Goal: Book appointment/travel/reservation

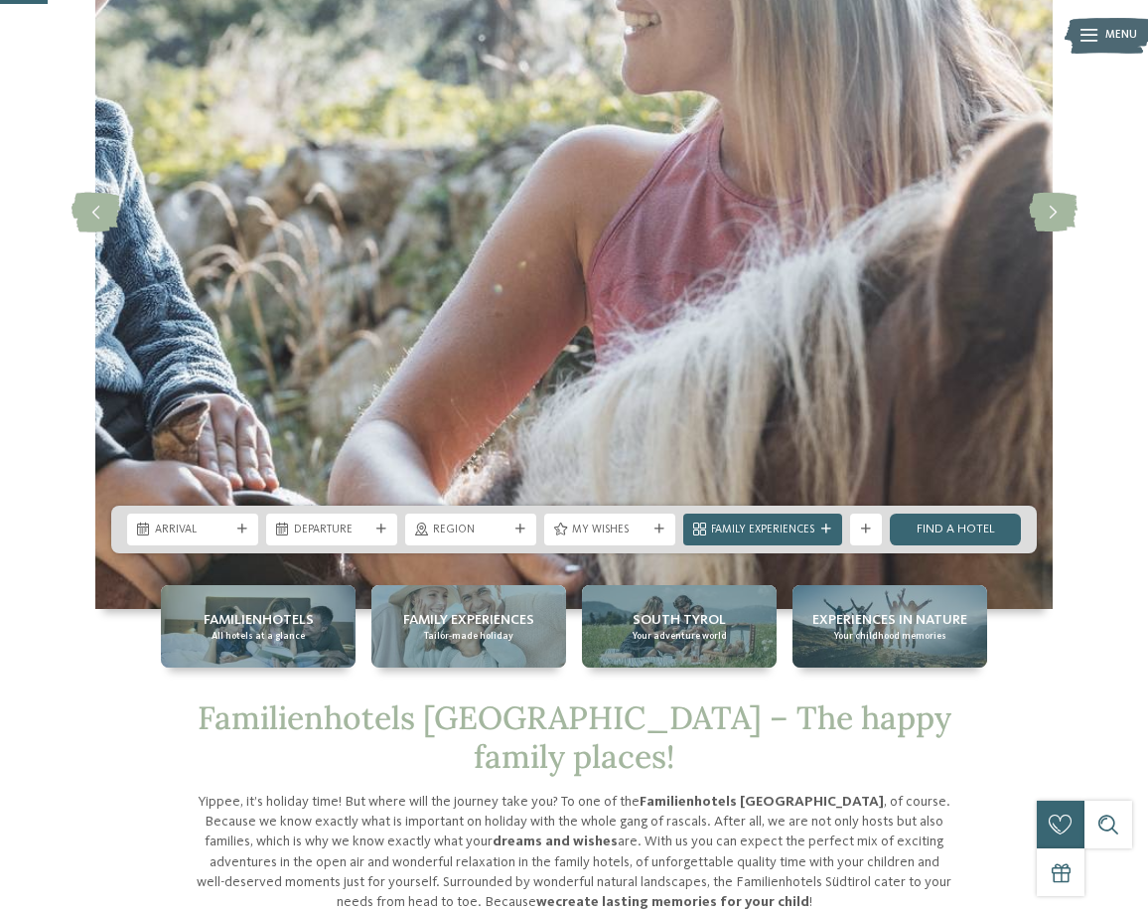
scroll to position [298, 0]
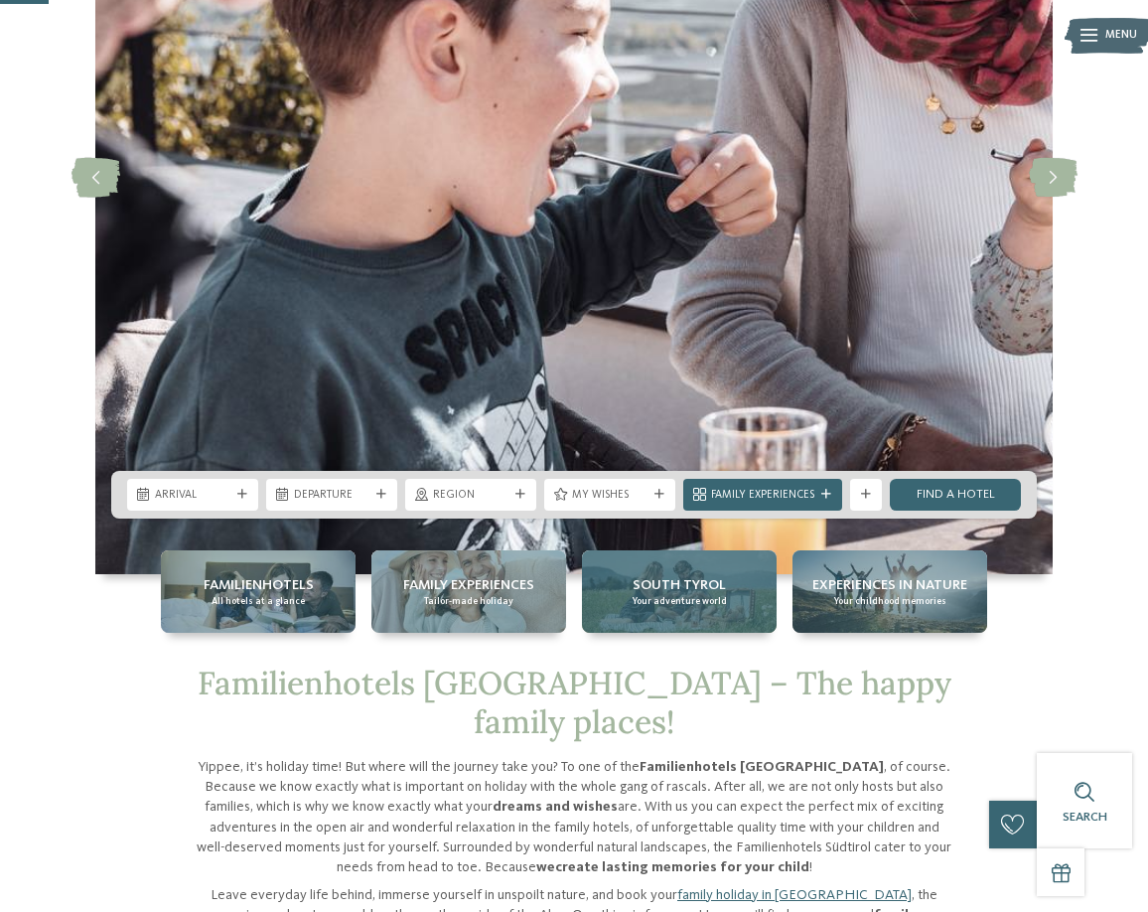
click at [676, 585] on span "South Tyrol" at bounding box center [679, 585] width 93 height 20
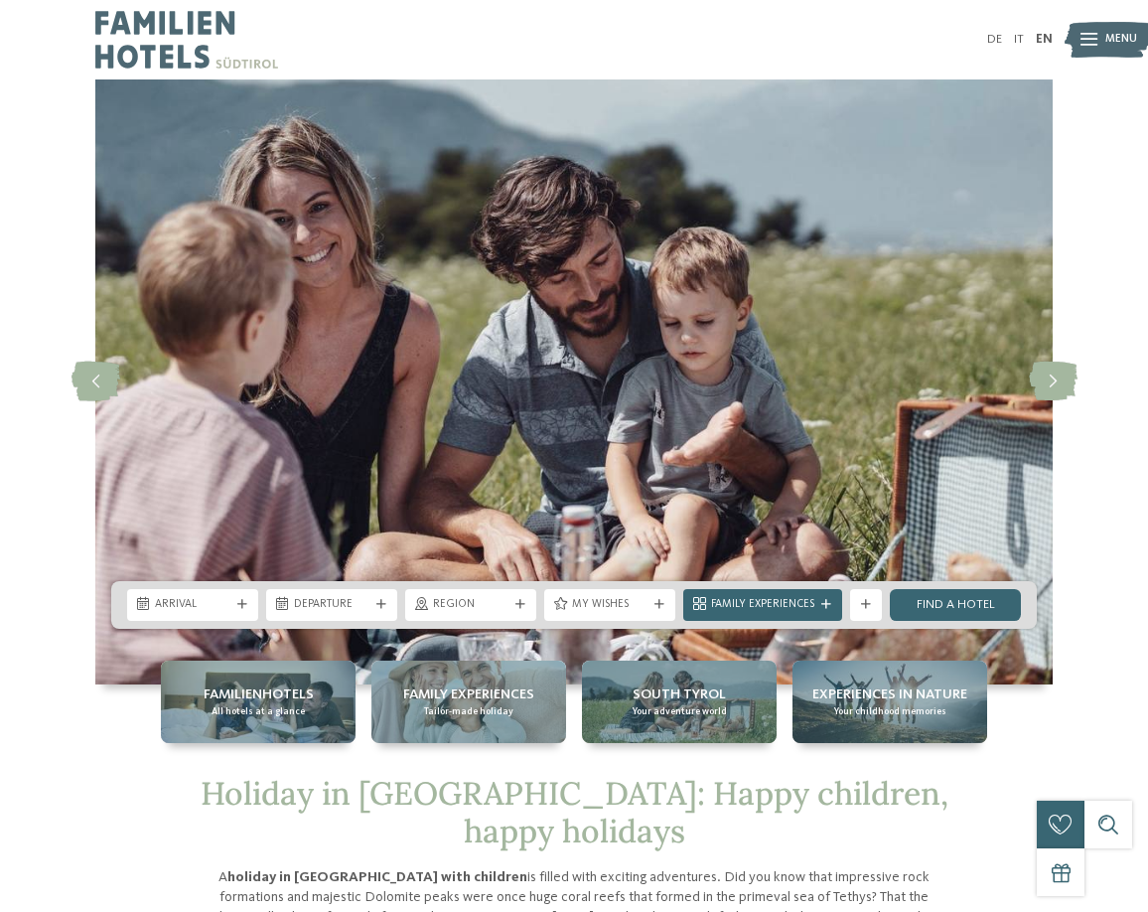
click at [482, 604] on span "Region" at bounding box center [470, 605] width 75 height 16
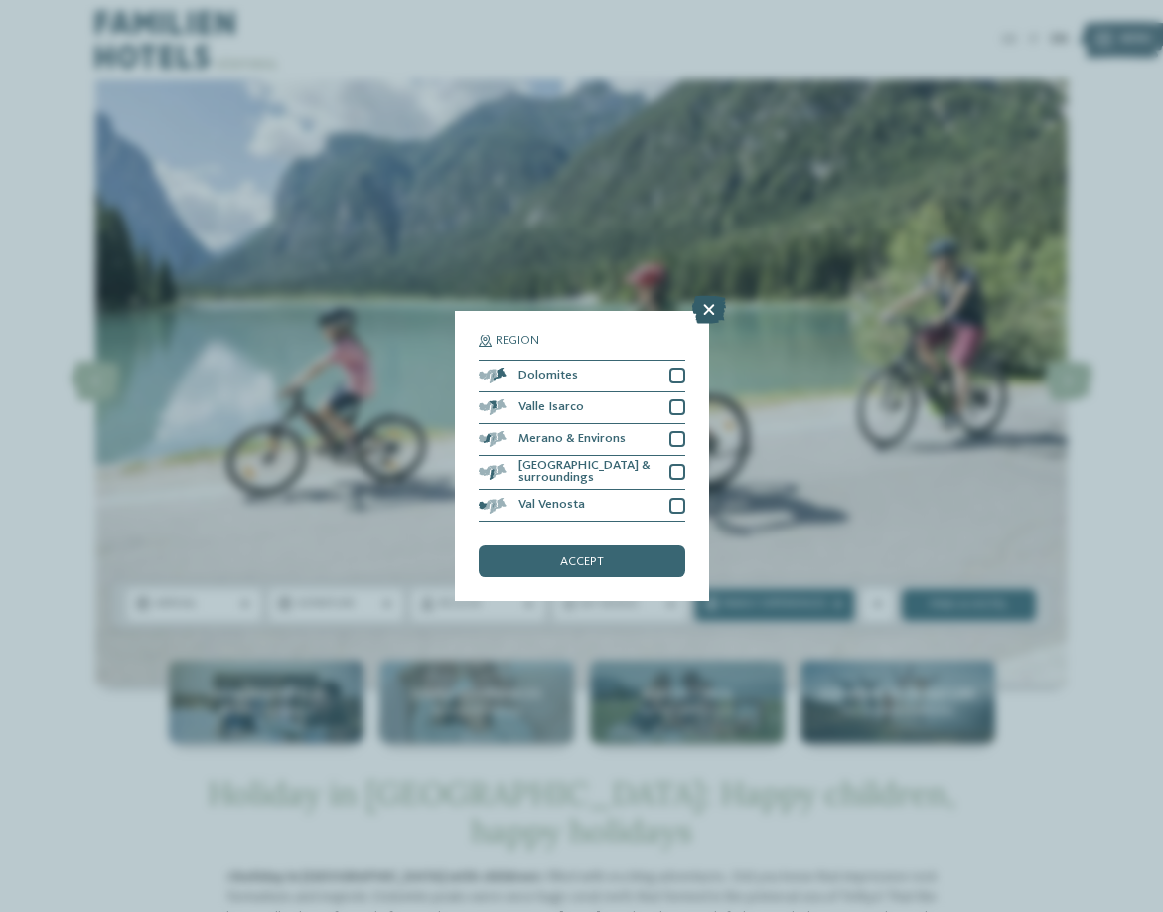
click at [715, 308] on icon at bounding box center [709, 310] width 34 height 28
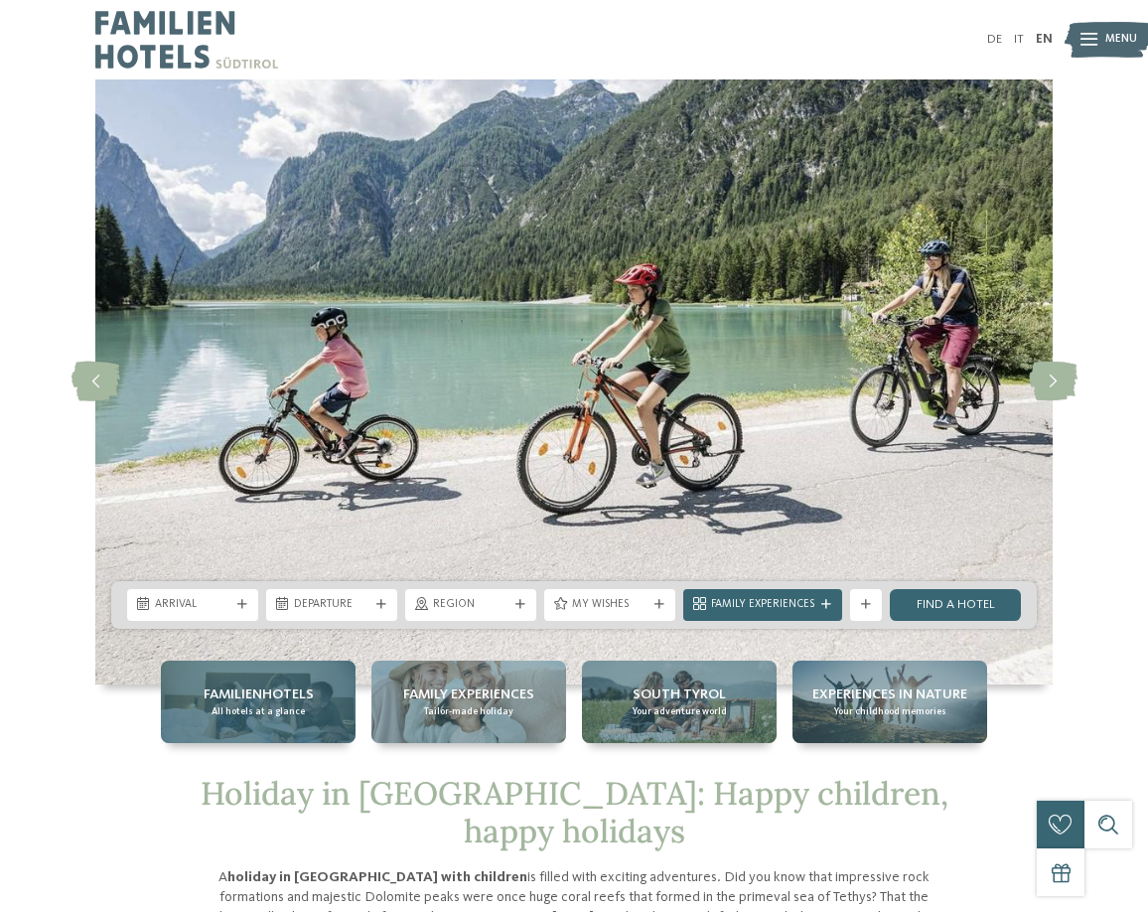
click at [267, 693] on span "Familienhotels" at bounding box center [259, 694] width 110 height 20
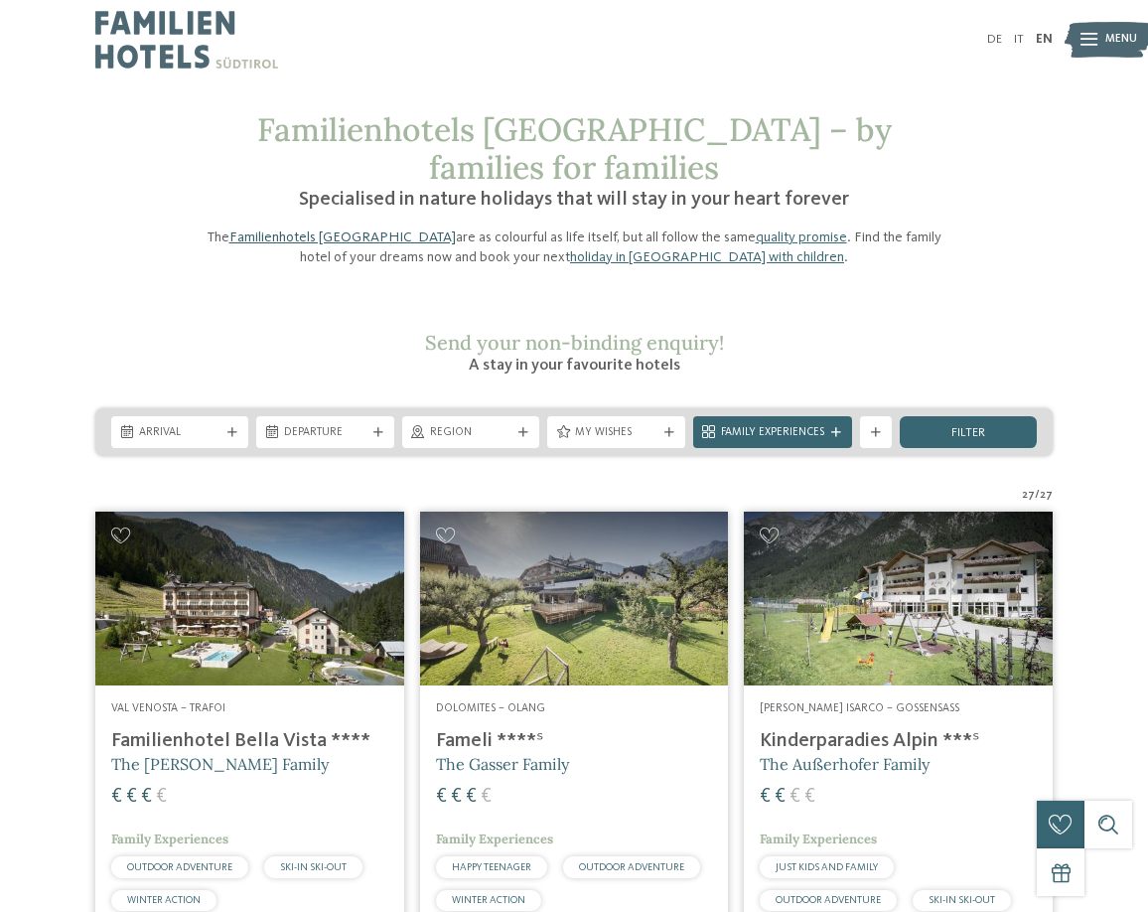
click at [315, 230] on link "Familienhotels [GEOGRAPHIC_DATA]" at bounding box center [342, 237] width 226 height 14
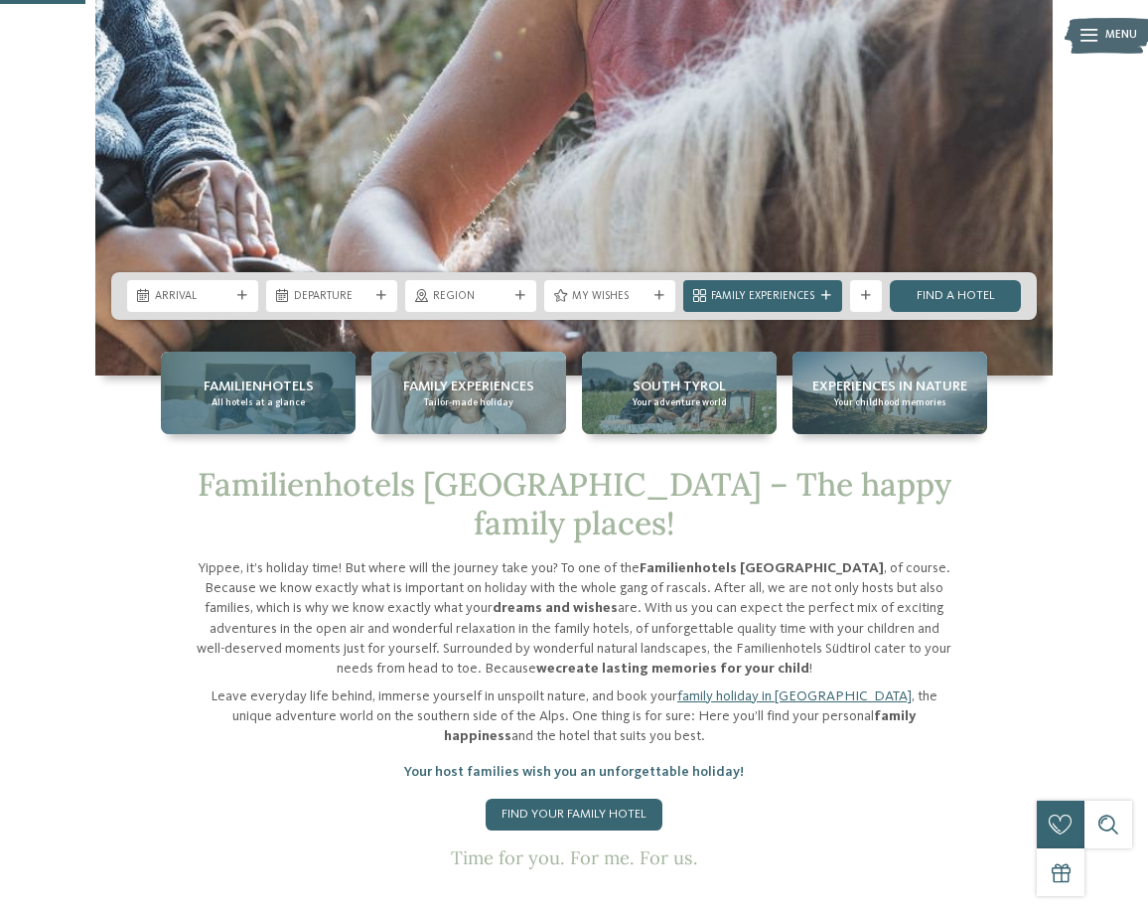
click at [316, 396] on div "Familienhotels All hotels at a glance" at bounding box center [258, 393] width 195 height 82
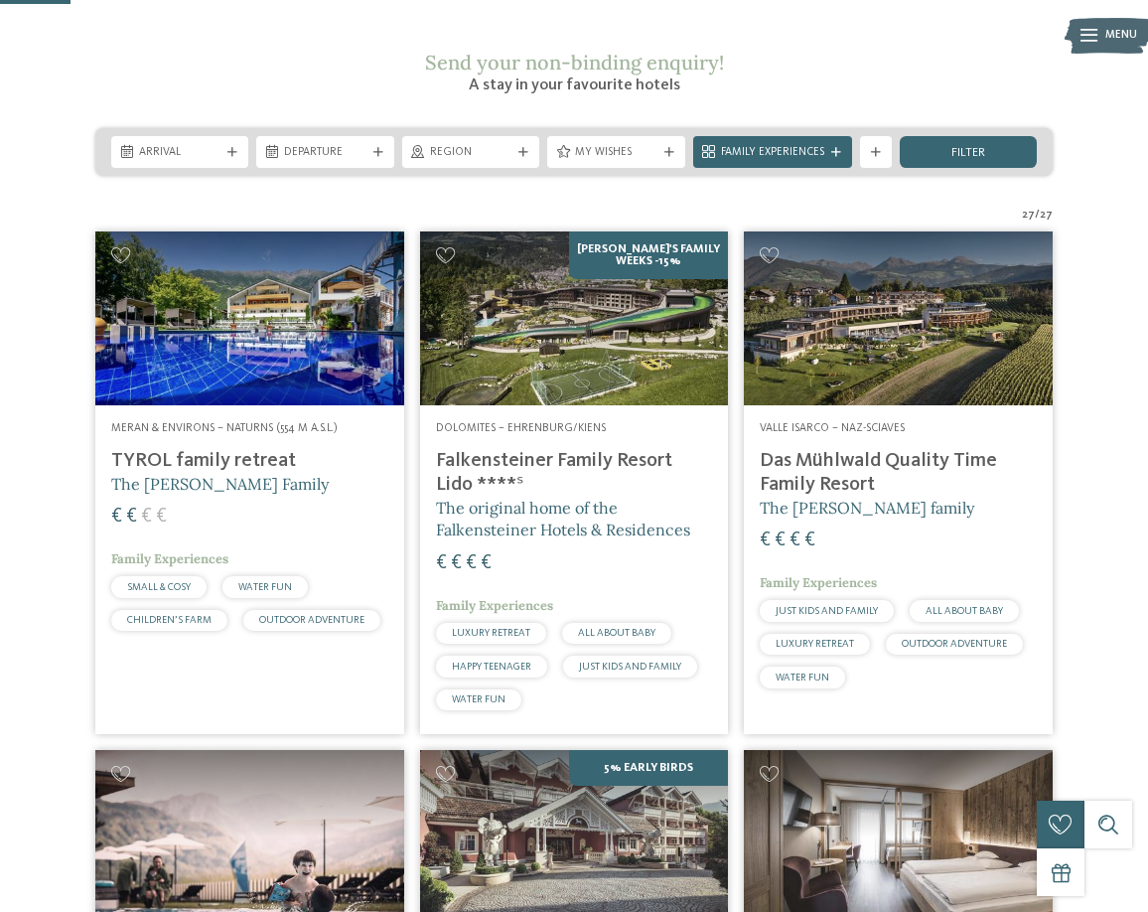
scroll to position [298, 0]
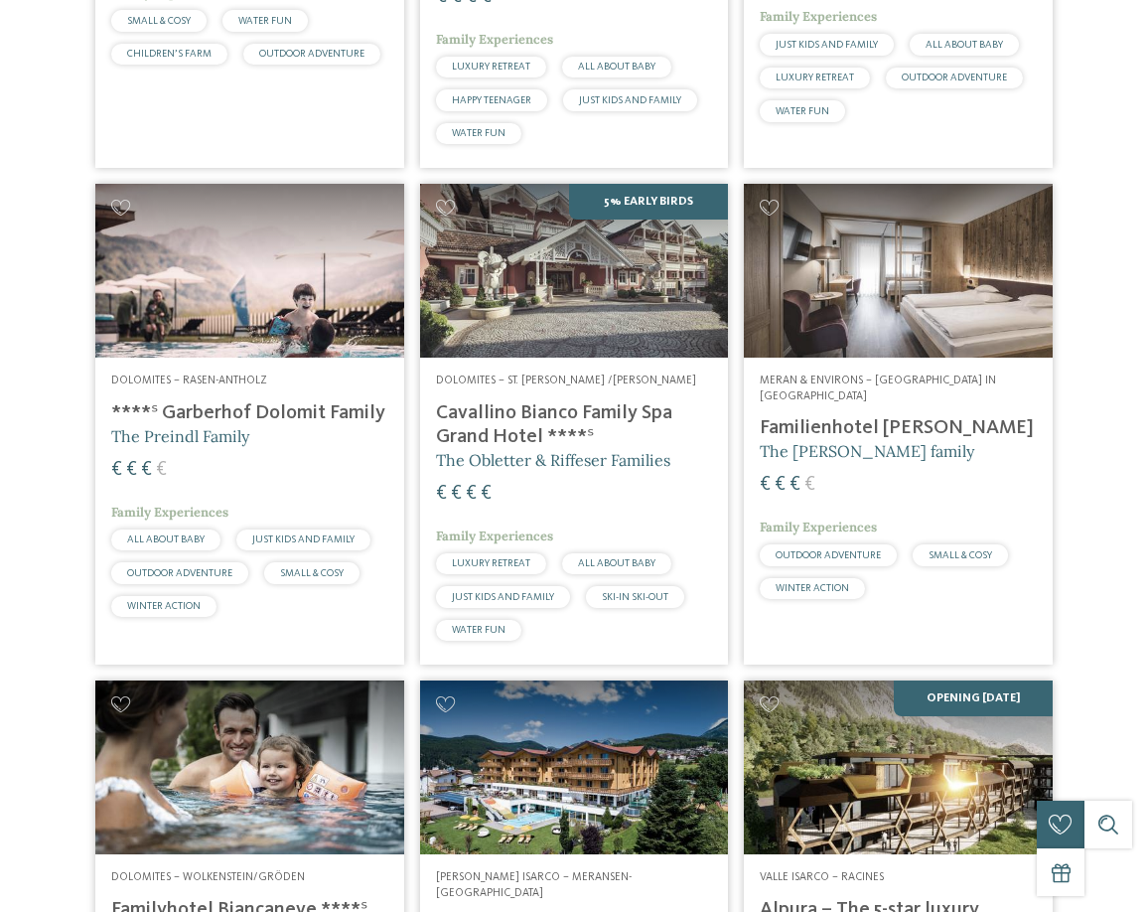
scroll to position [0, 0]
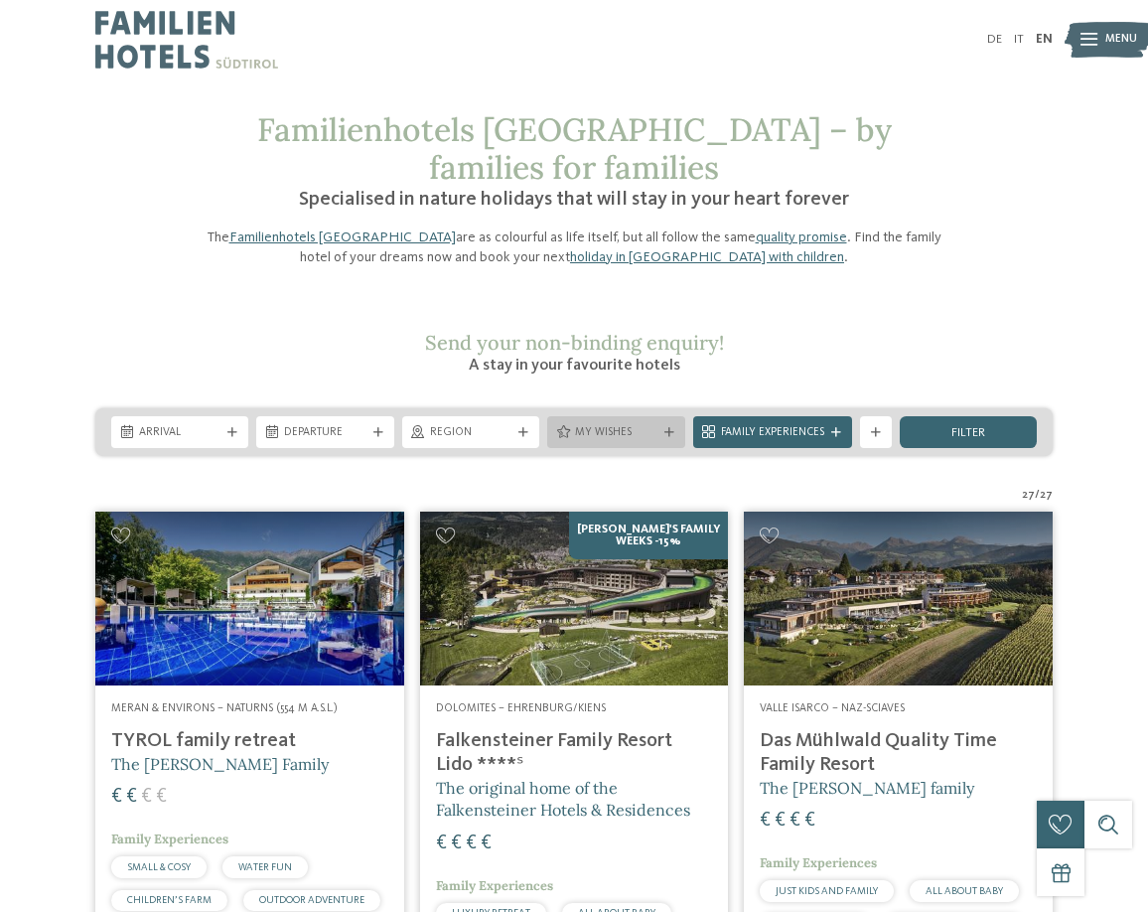
click at [594, 425] on span "My wishes" at bounding box center [615, 433] width 81 height 16
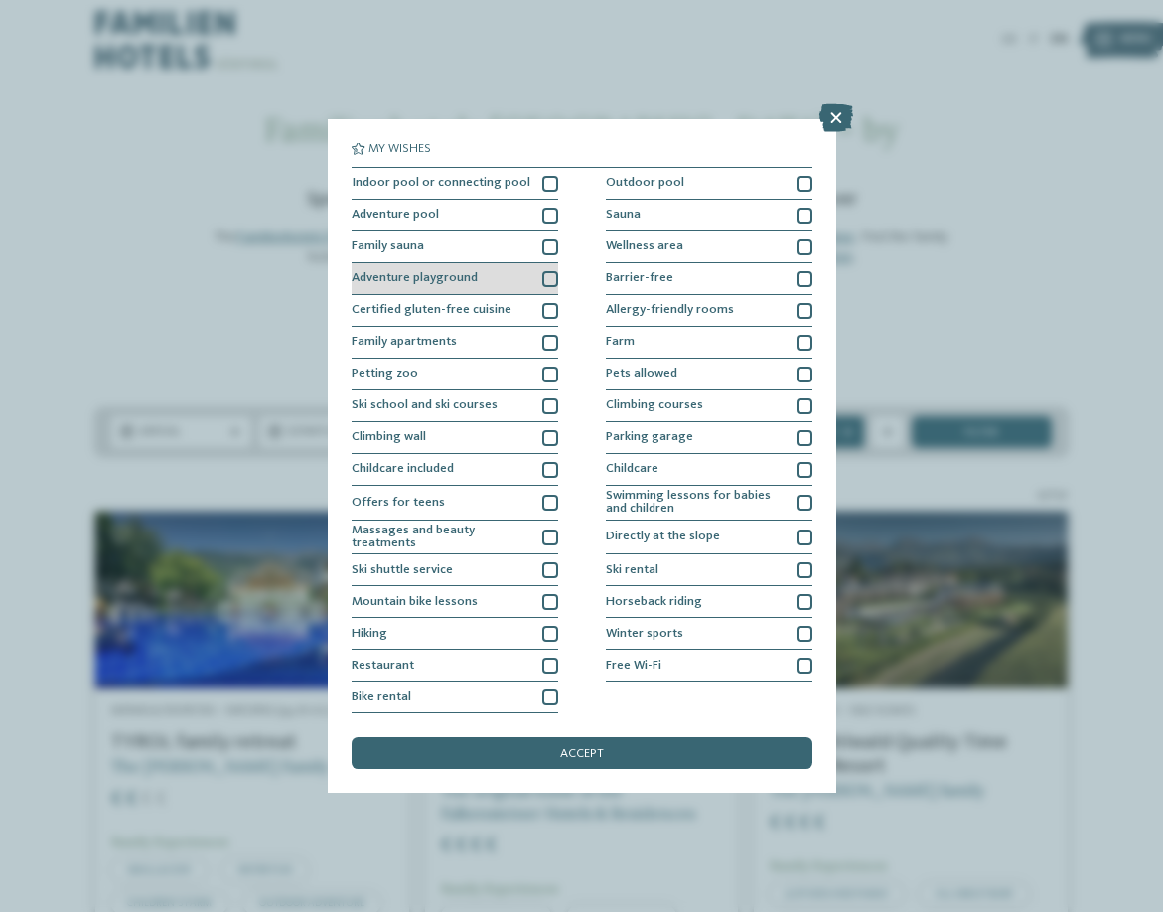
click at [545, 282] on div at bounding box center [550, 279] width 16 height 16
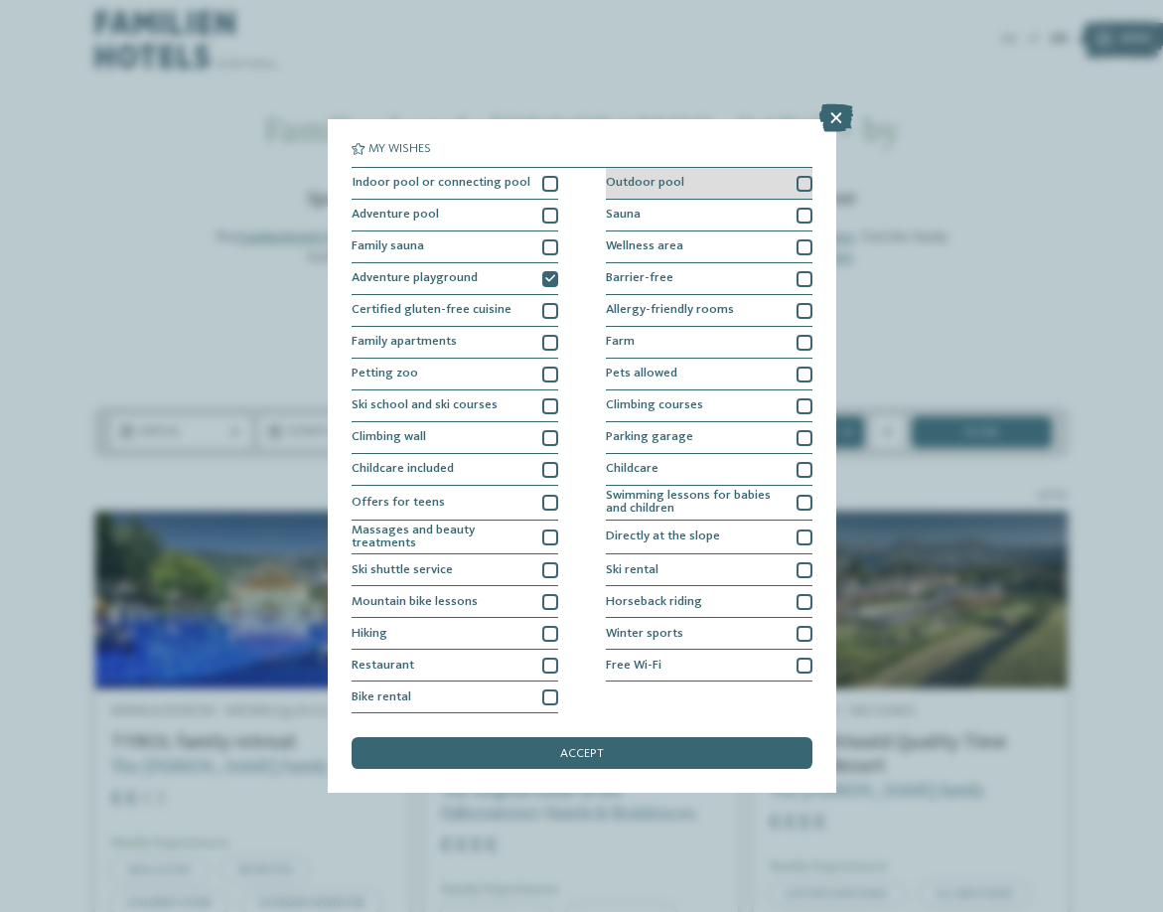
click at [801, 185] on div at bounding box center [805, 184] width 16 height 16
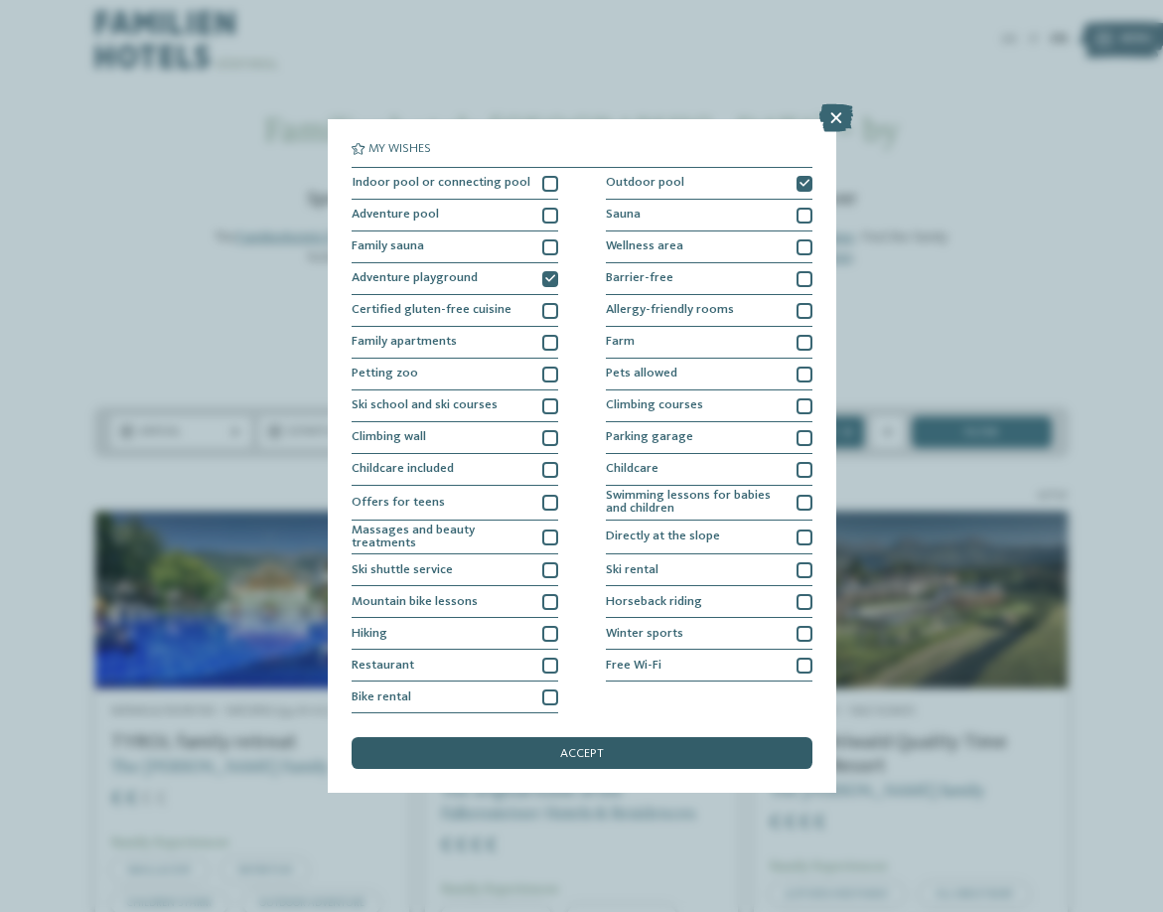
click at [586, 741] on div "accept" at bounding box center [582, 753] width 461 height 32
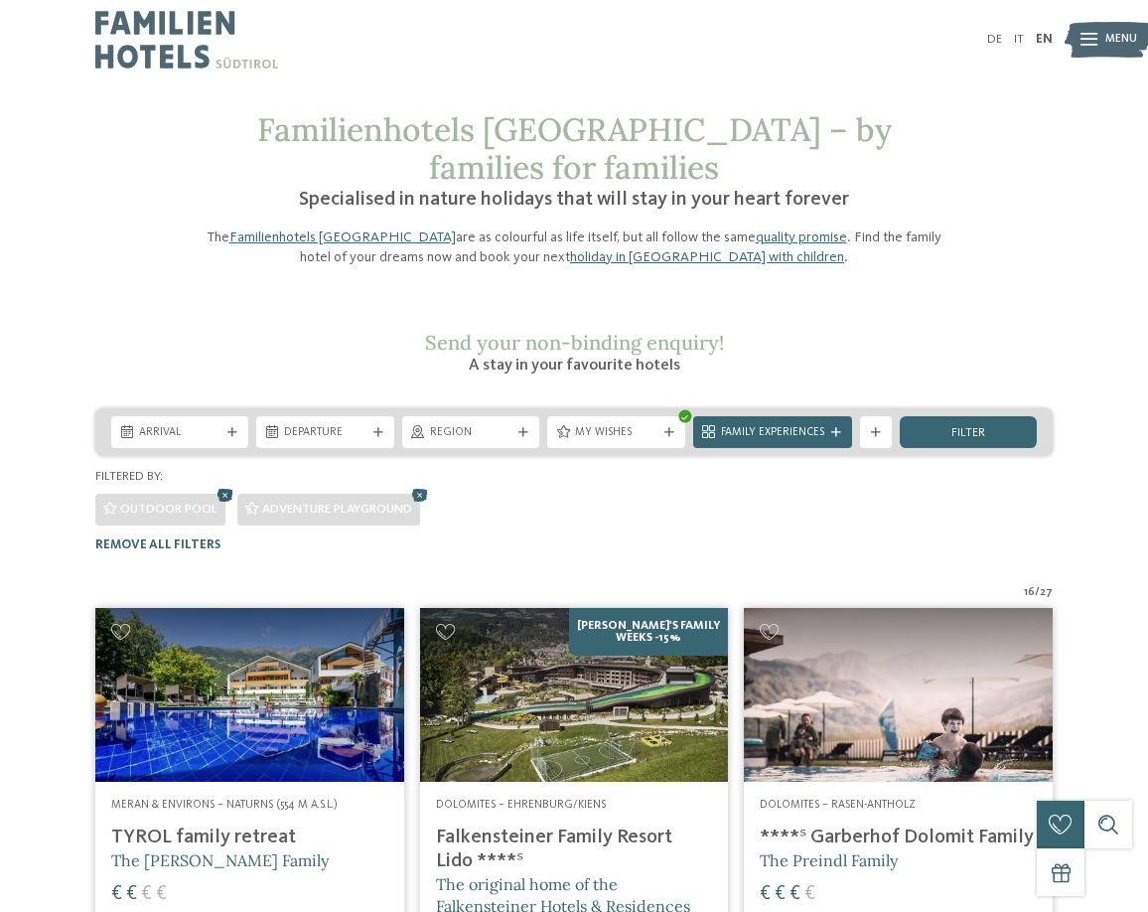
click at [226, 486] on icon at bounding box center [226, 496] width 24 height 21
click at [283, 486] on icon at bounding box center [278, 496] width 24 height 21
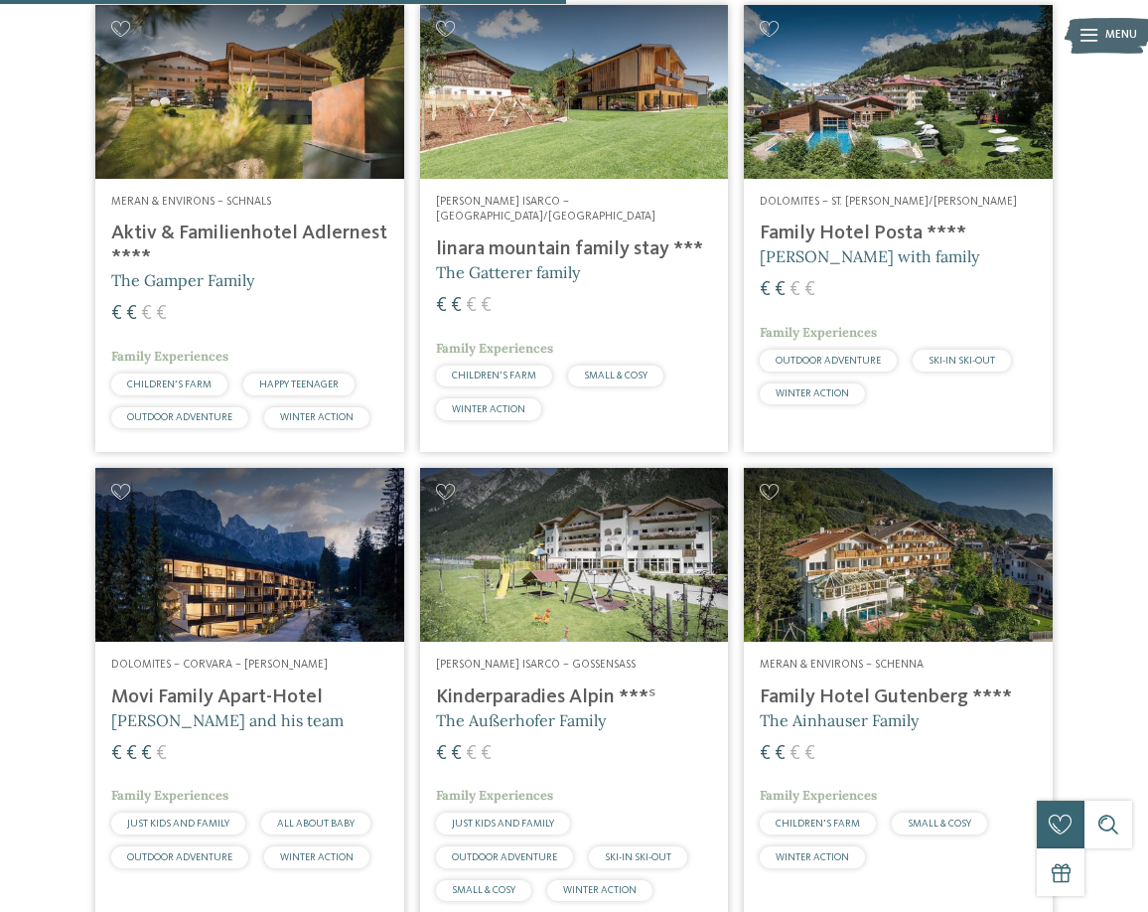
scroll to position [2641, 0]
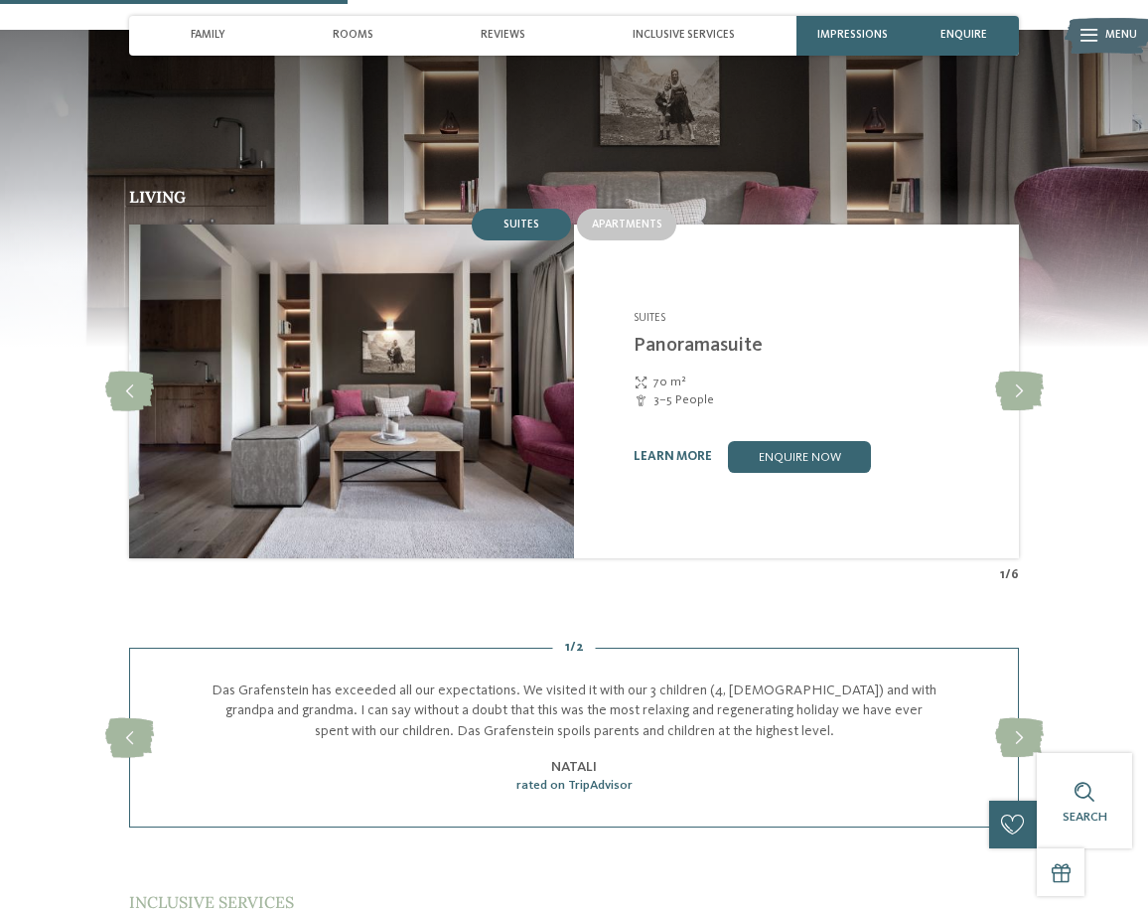
scroll to position [1490, 0]
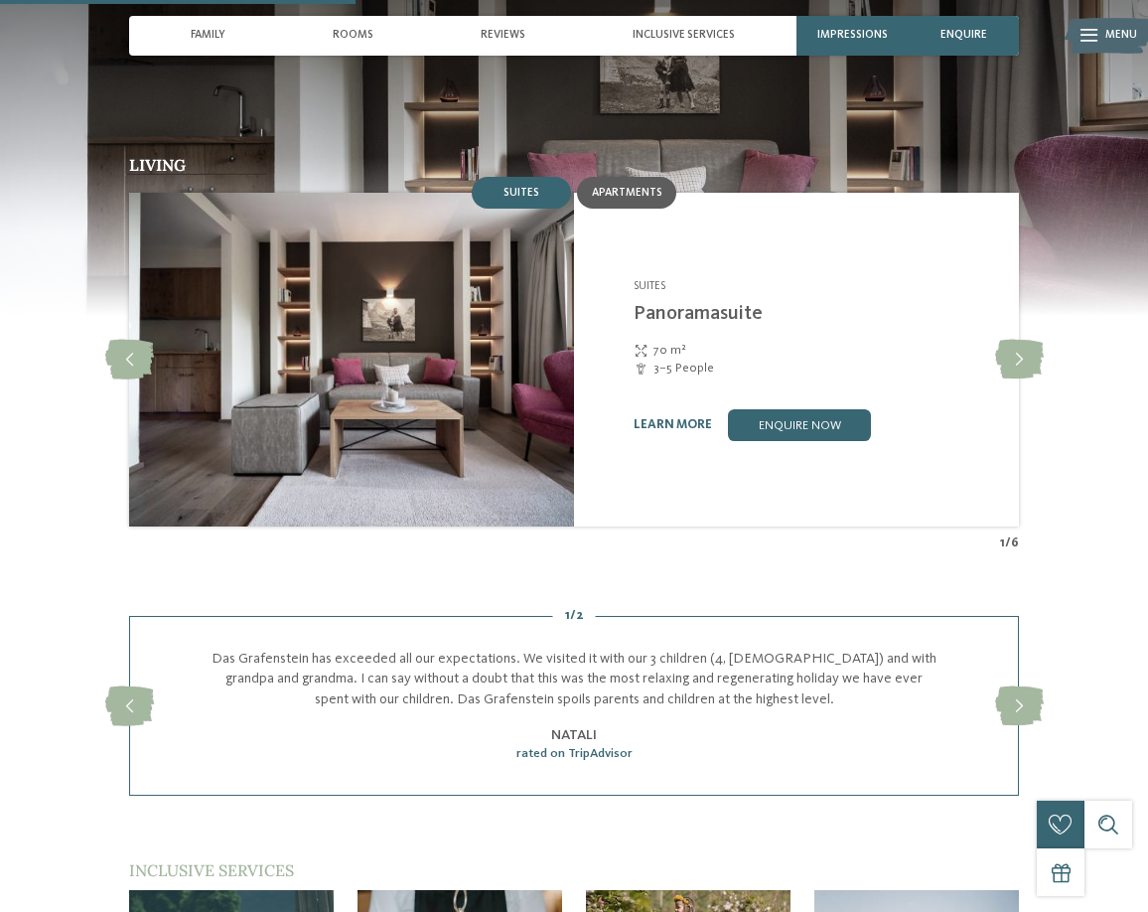
click at [613, 177] on div "Apartments" at bounding box center [626, 193] width 99 height 32
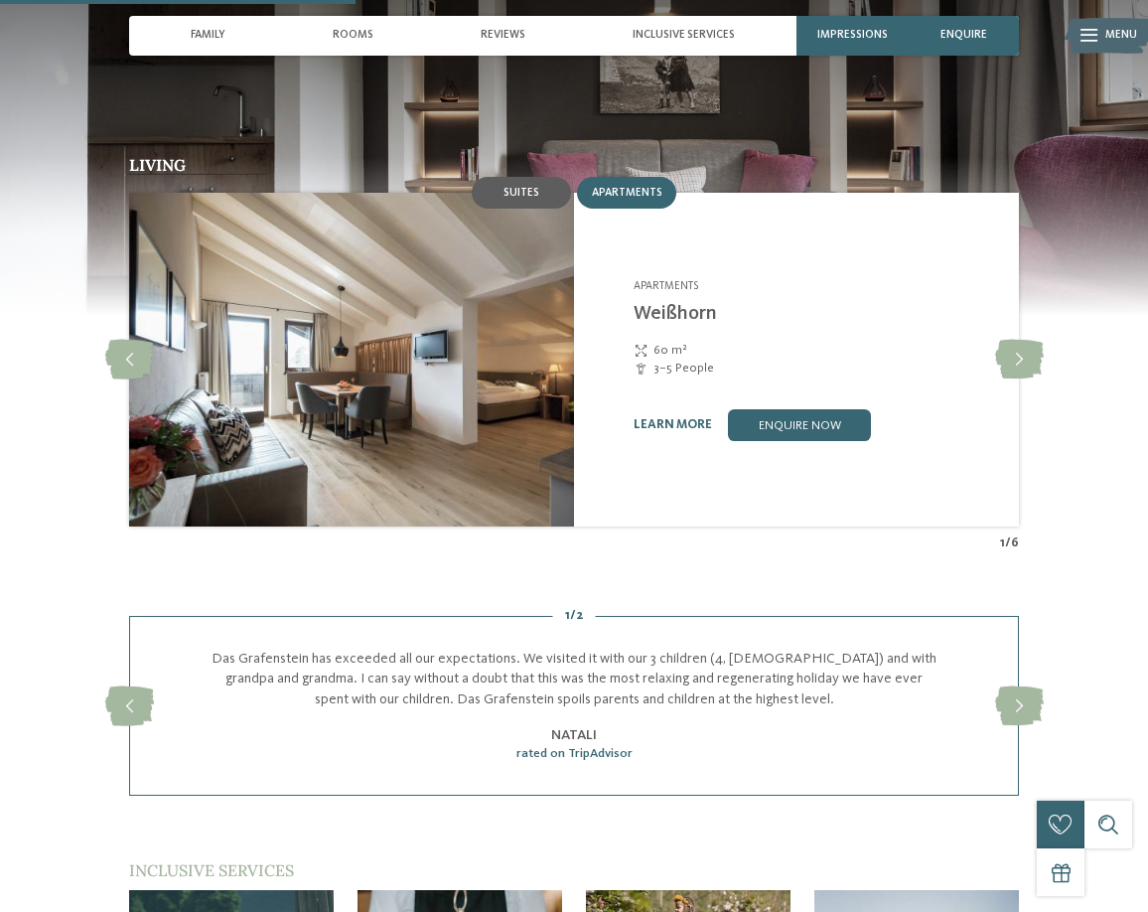
click at [502, 177] on div "Suites" at bounding box center [521, 193] width 99 height 32
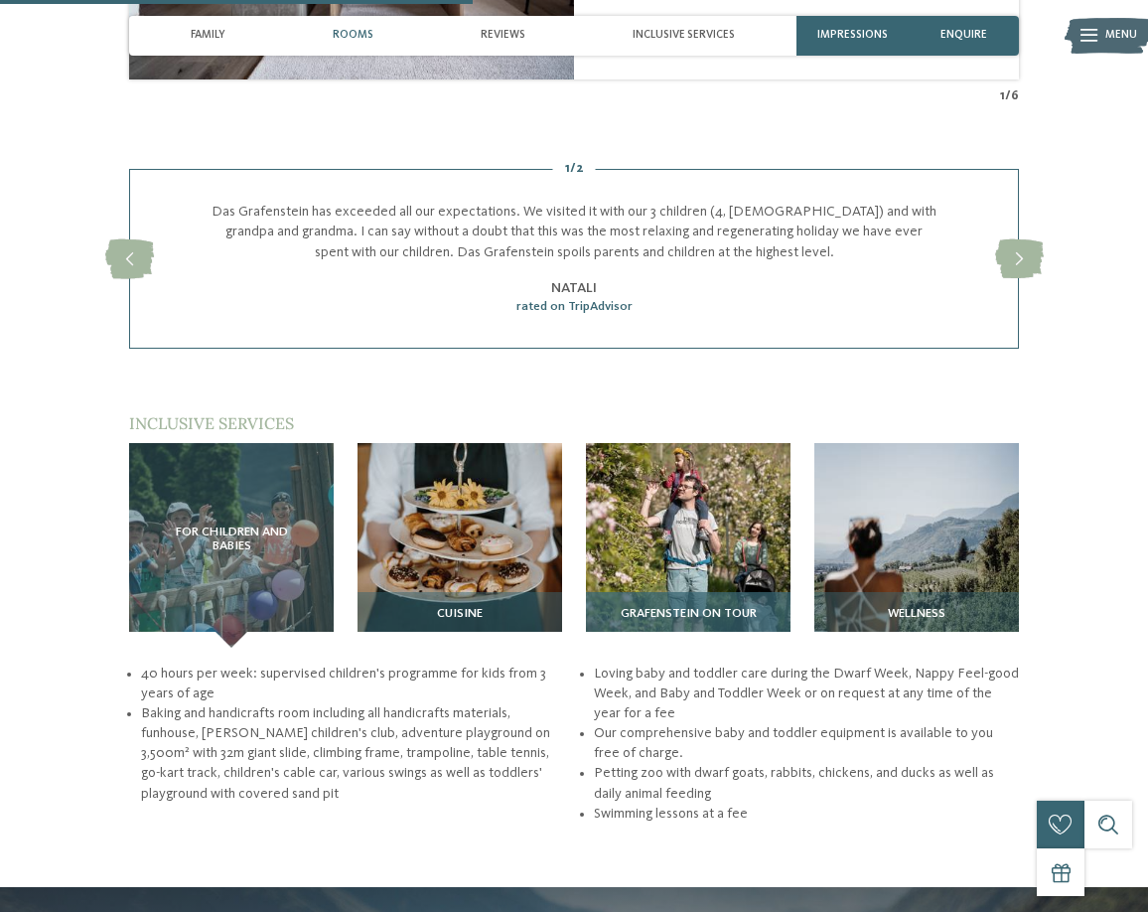
scroll to position [1887, 0]
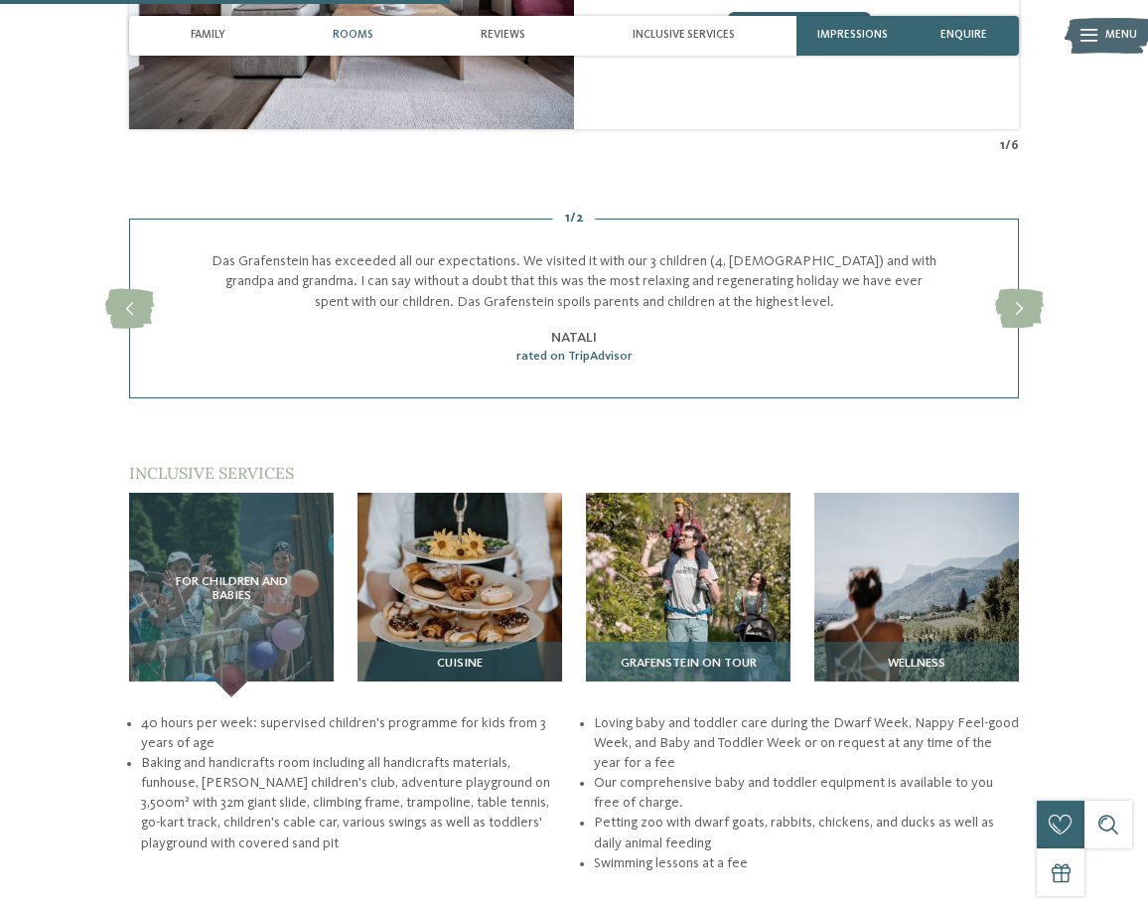
click at [688, 549] on img at bounding box center [688, 595] width 205 height 205
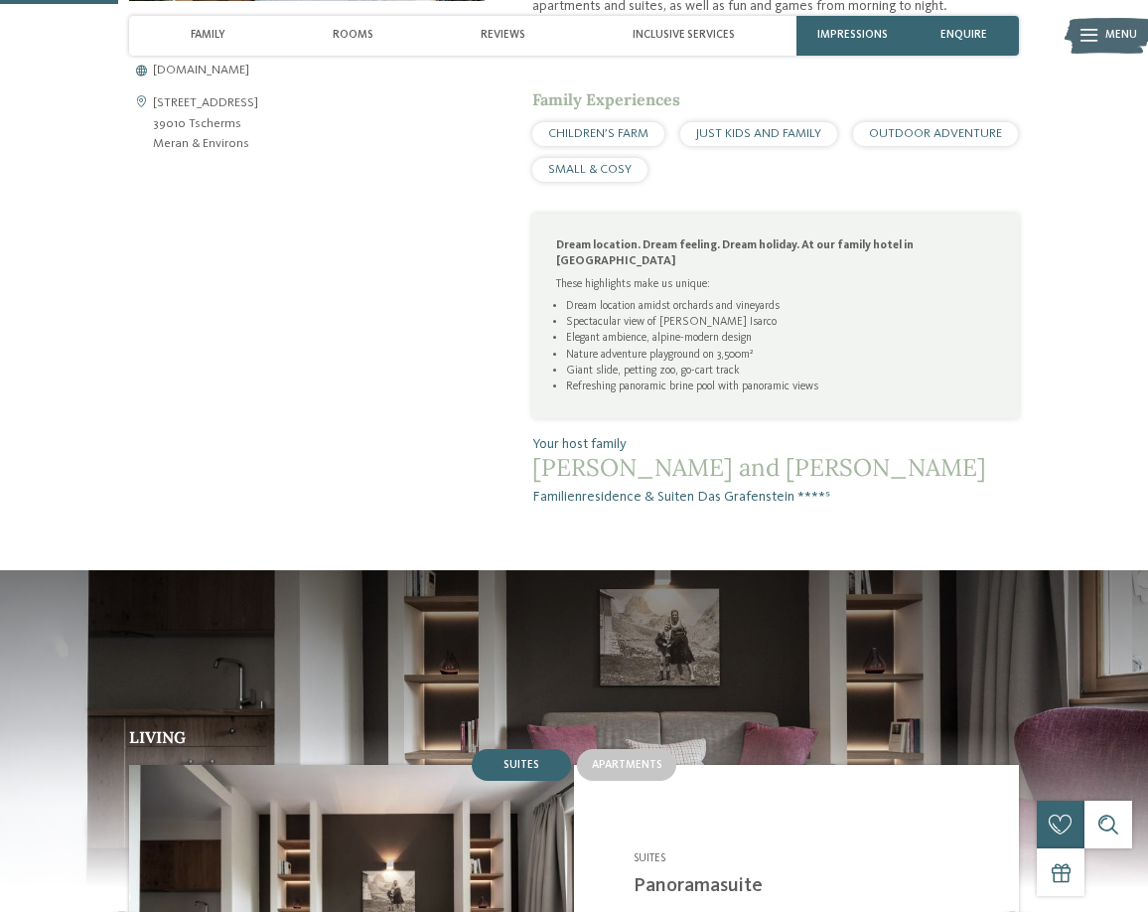
scroll to position [397, 0]
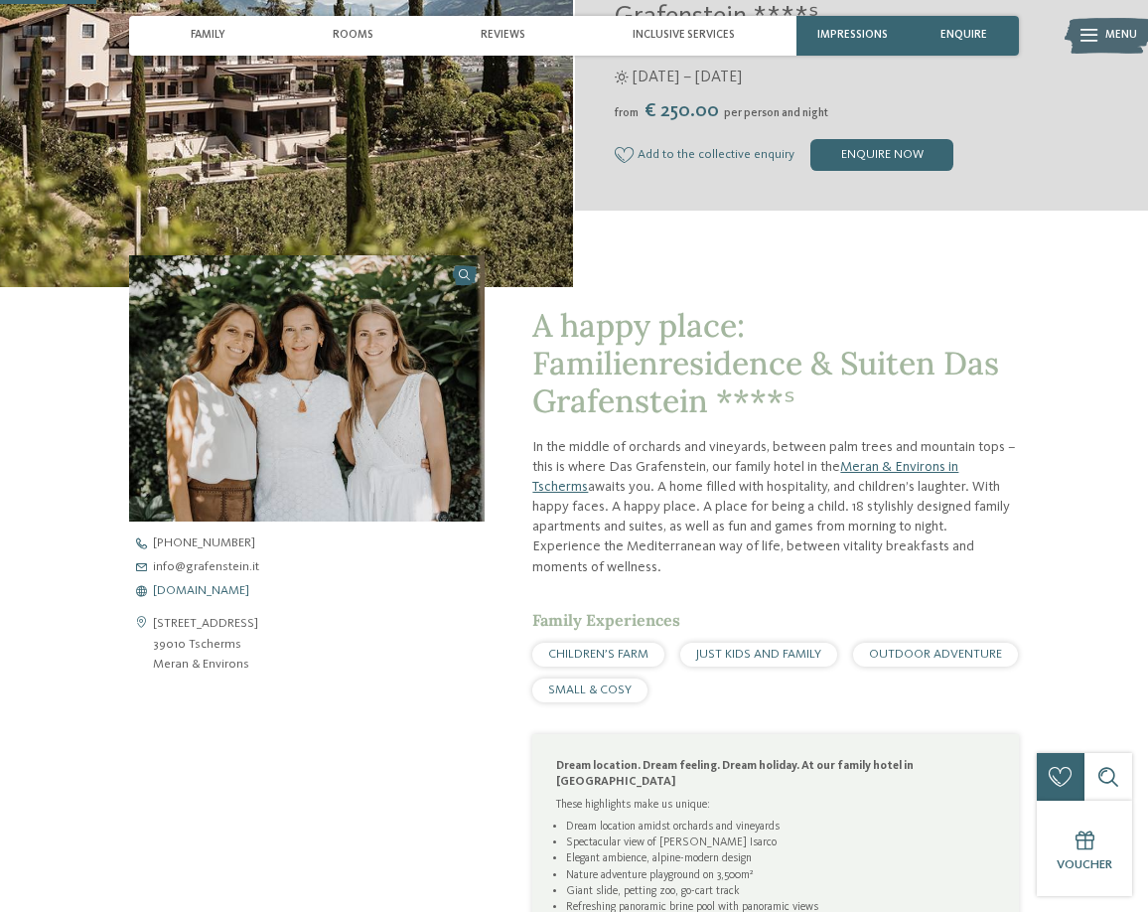
click at [216, 588] on span "[DOMAIN_NAME]" at bounding box center [201, 591] width 96 height 13
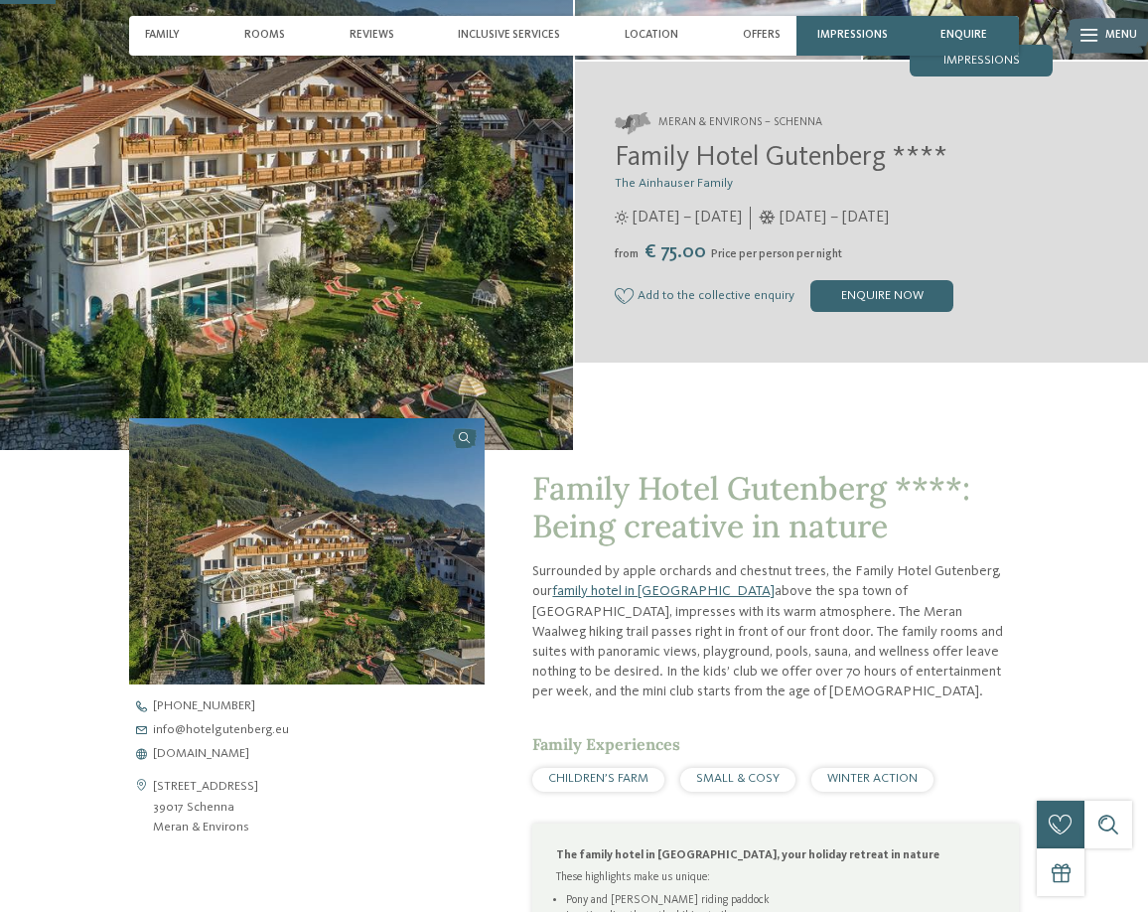
scroll to position [298, 0]
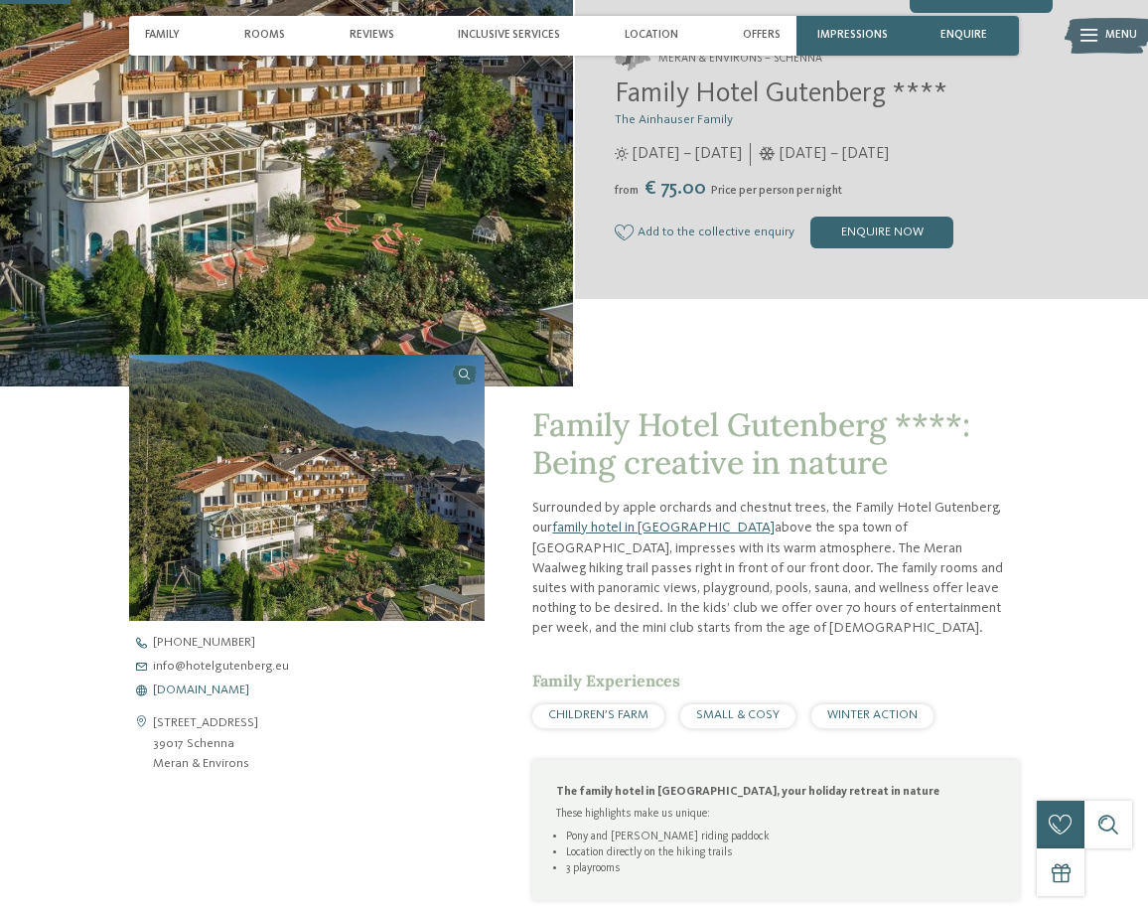
click at [207, 686] on span "www.hotelgutenberg.eu" at bounding box center [201, 690] width 96 height 13
